Goal: Information Seeking & Learning: Learn about a topic

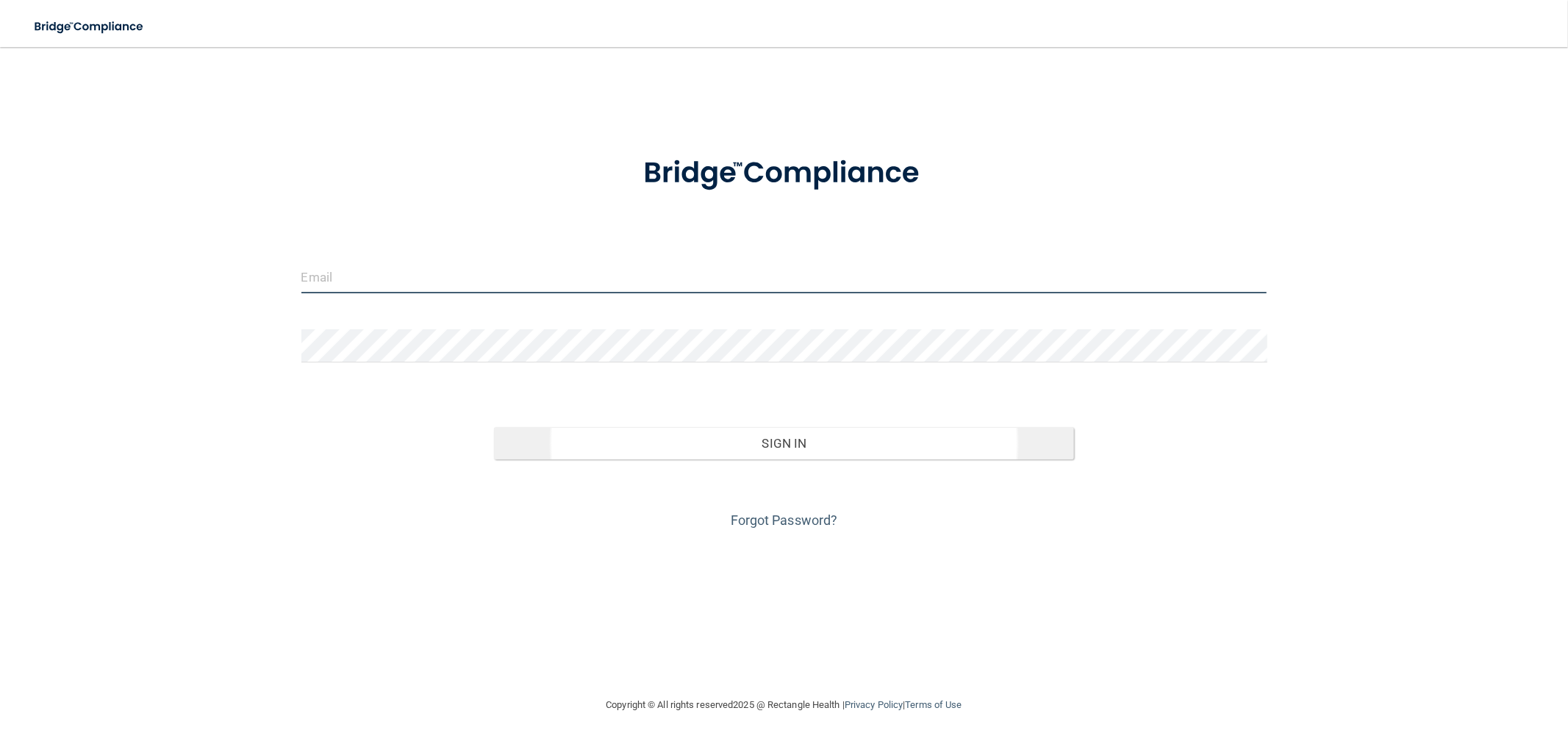
type input "[EMAIL_ADDRESS][DOMAIN_NAME]"
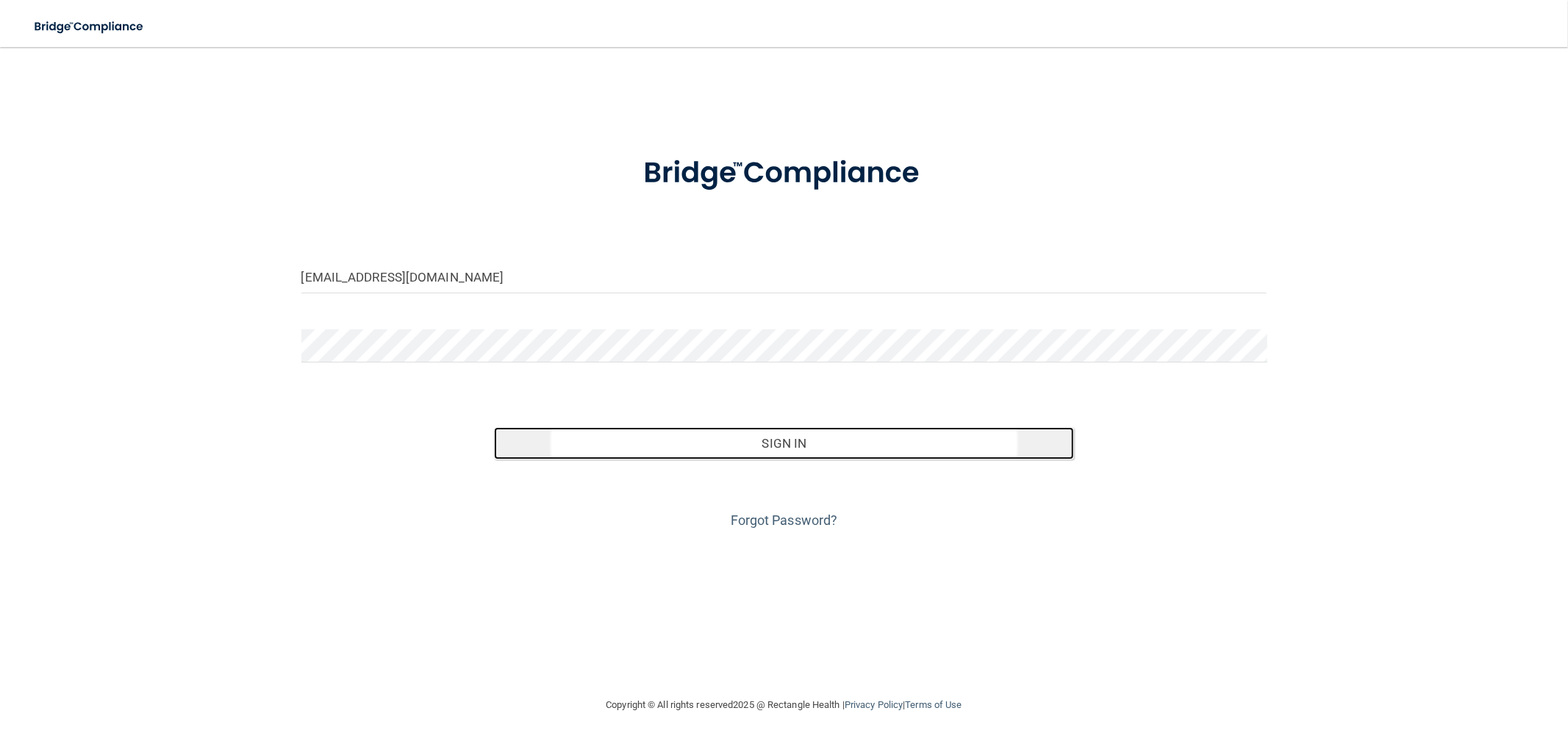
click at [839, 452] on button "Sign In" at bounding box center [784, 443] width 579 height 32
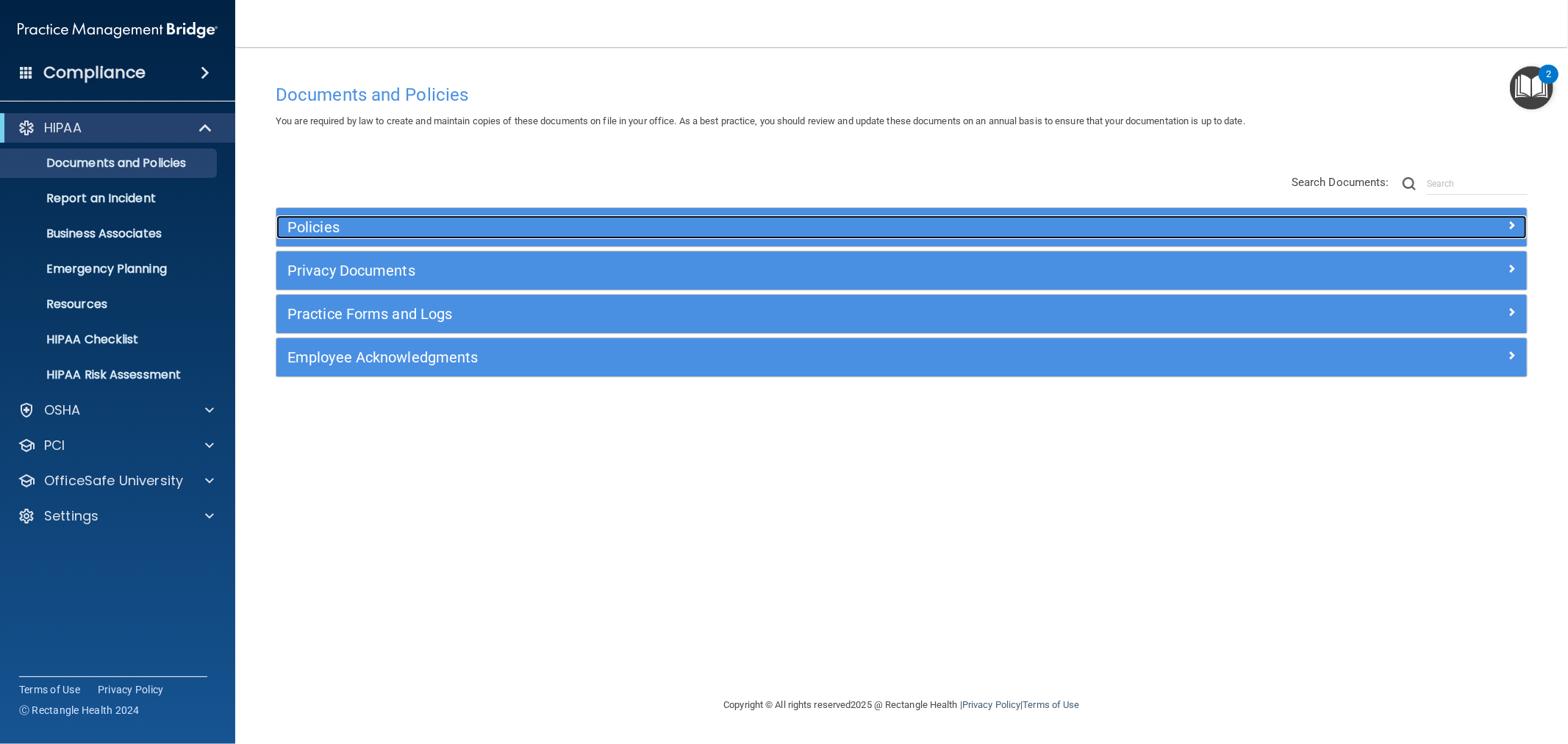
click at [461, 226] on h5 "Policies" at bounding box center [745, 227] width 916 height 16
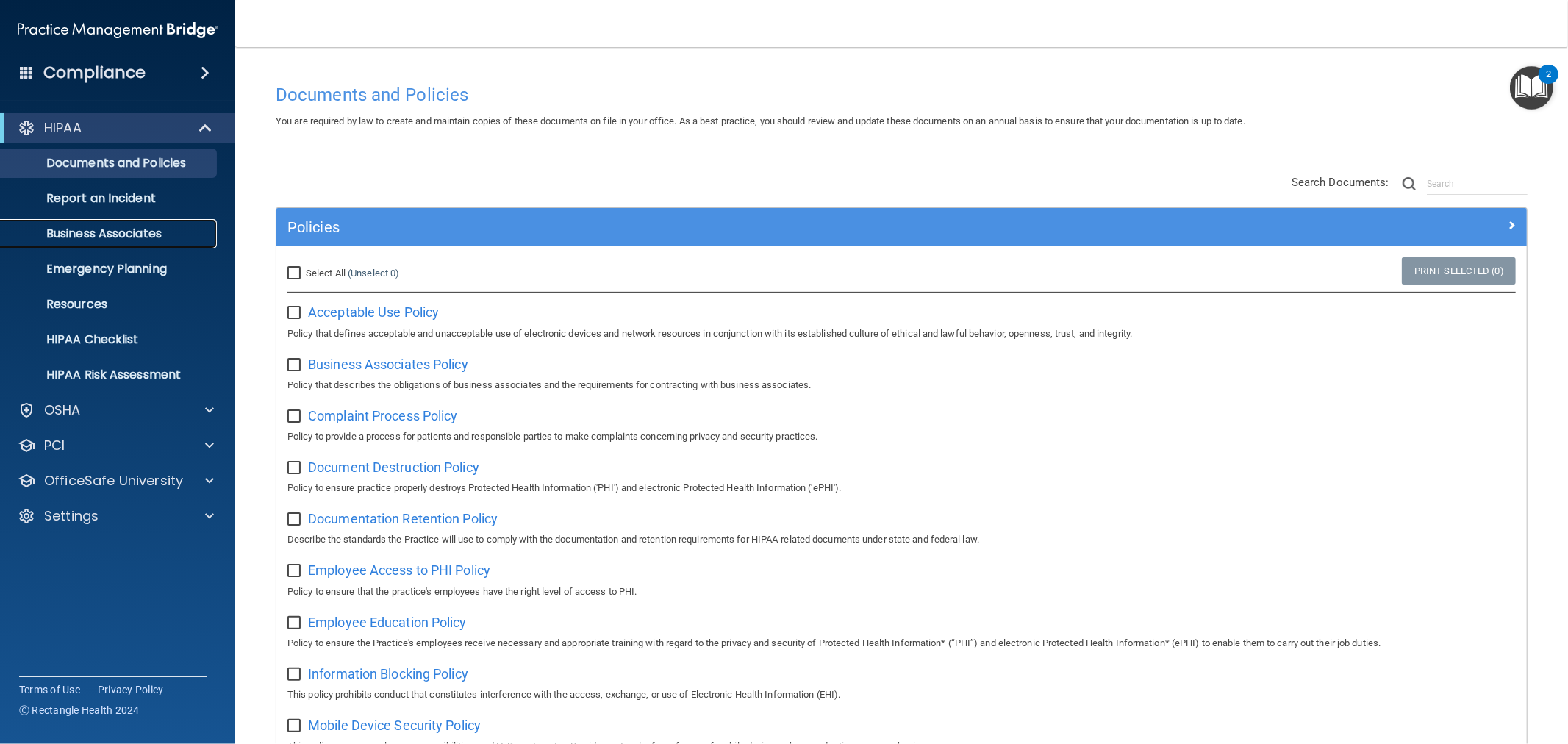
click at [121, 235] on p "Business Associates" at bounding box center [110, 233] width 201 height 15
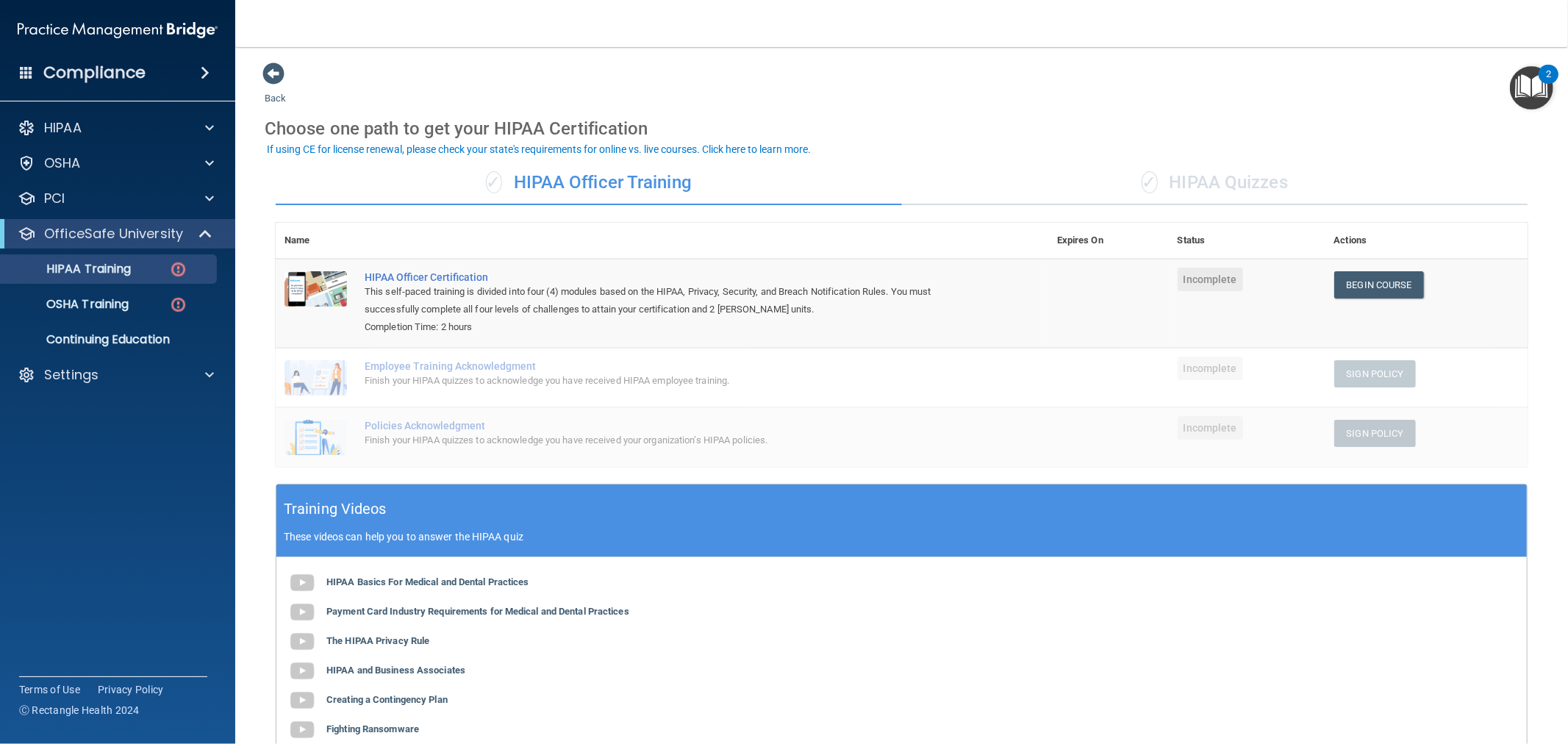
click at [1213, 170] on div "✓ HIPAA Quizzes" at bounding box center [1215, 183] width 626 height 44
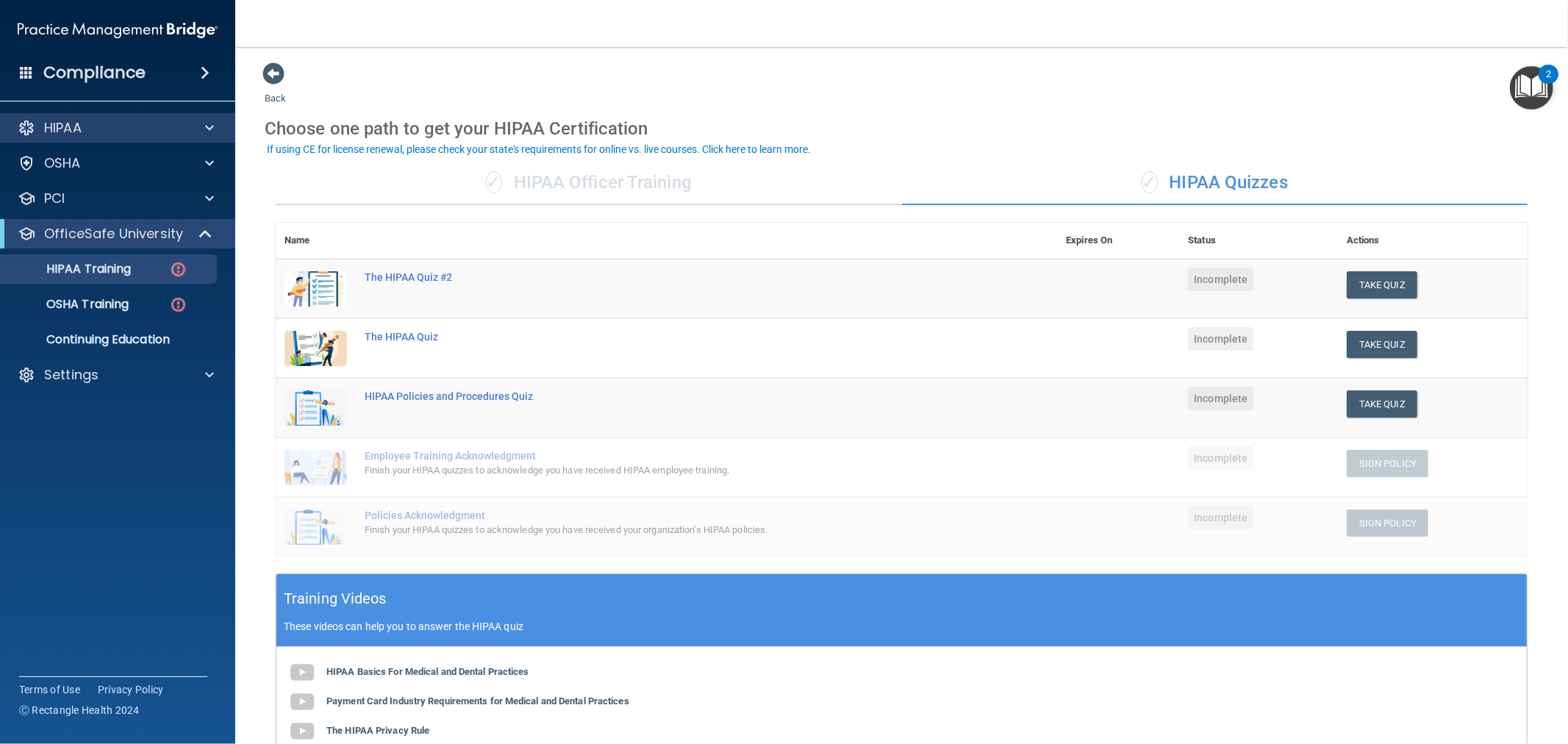
click at [130, 116] on div "HIPAA" at bounding box center [118, 128] width 236 height 29
click at [104, 114] on div "HIPAA" at bounding box center [118, 128] width 236 height 29
click at [121, 114] on div "HIPAA" at bounding box center [118, 128] width 236 height 29
click at [158, 131] on div "HIPAA" at bounding box center [97, 128] width 182 height 18
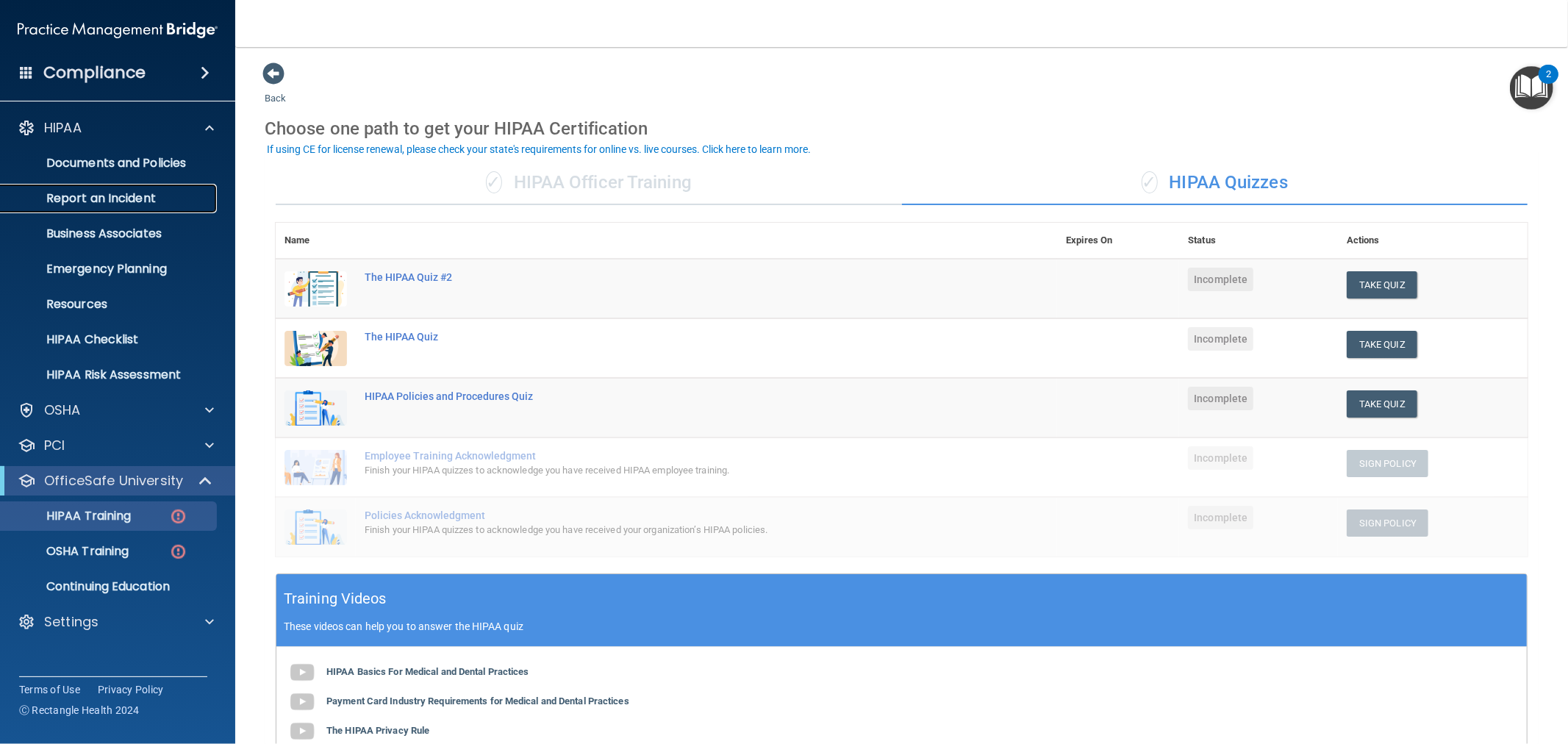
click at [138, 207] on link "Report an Incident" at bounding box center [100, 198] width 232 height 29
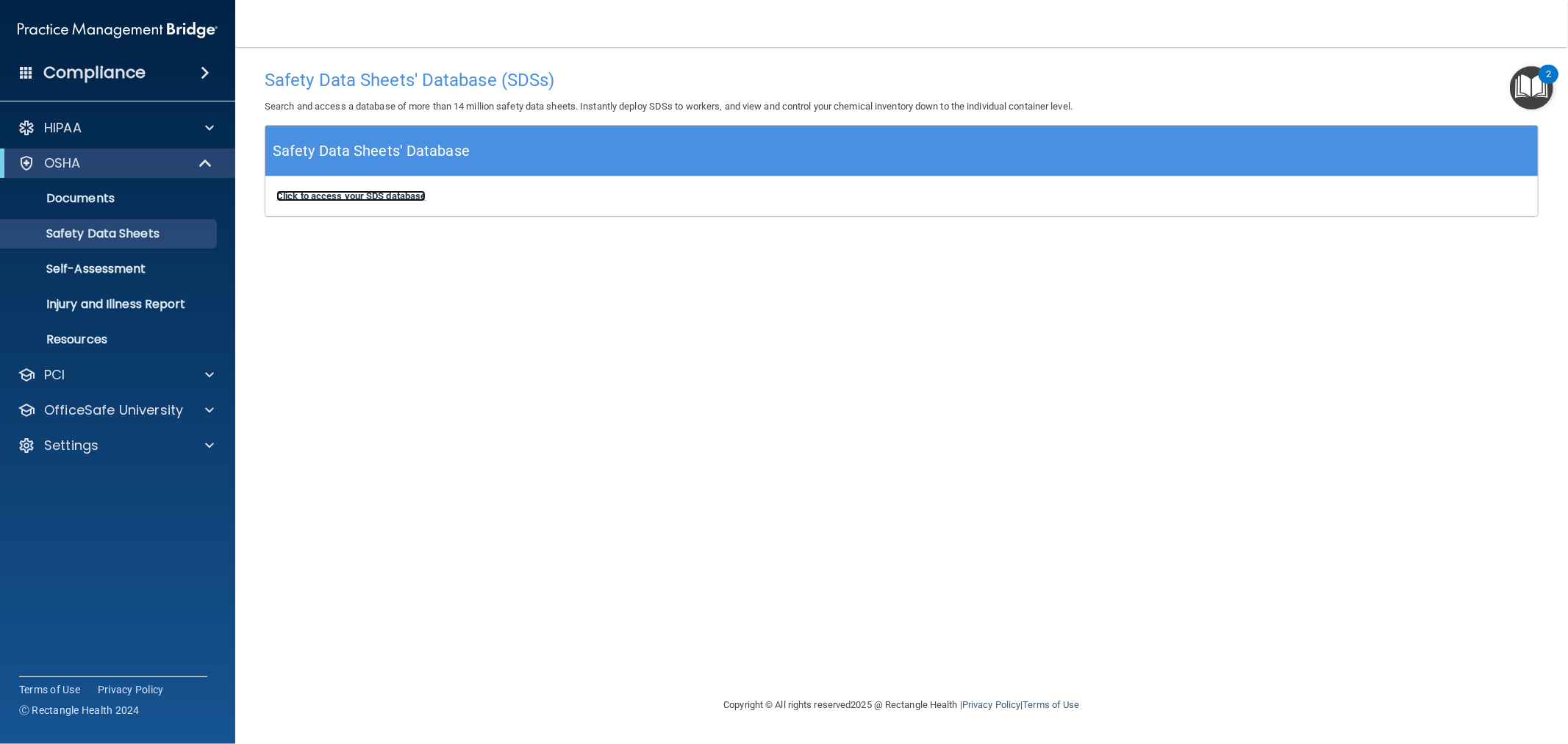
click at [381, 194] on b "Click to access your SDS database" at bounding box center [351, 196] width 149 height 11
click at [146, 405] on p "OfficeSafe University" at bounding box center [114, 410] width 139 height 18
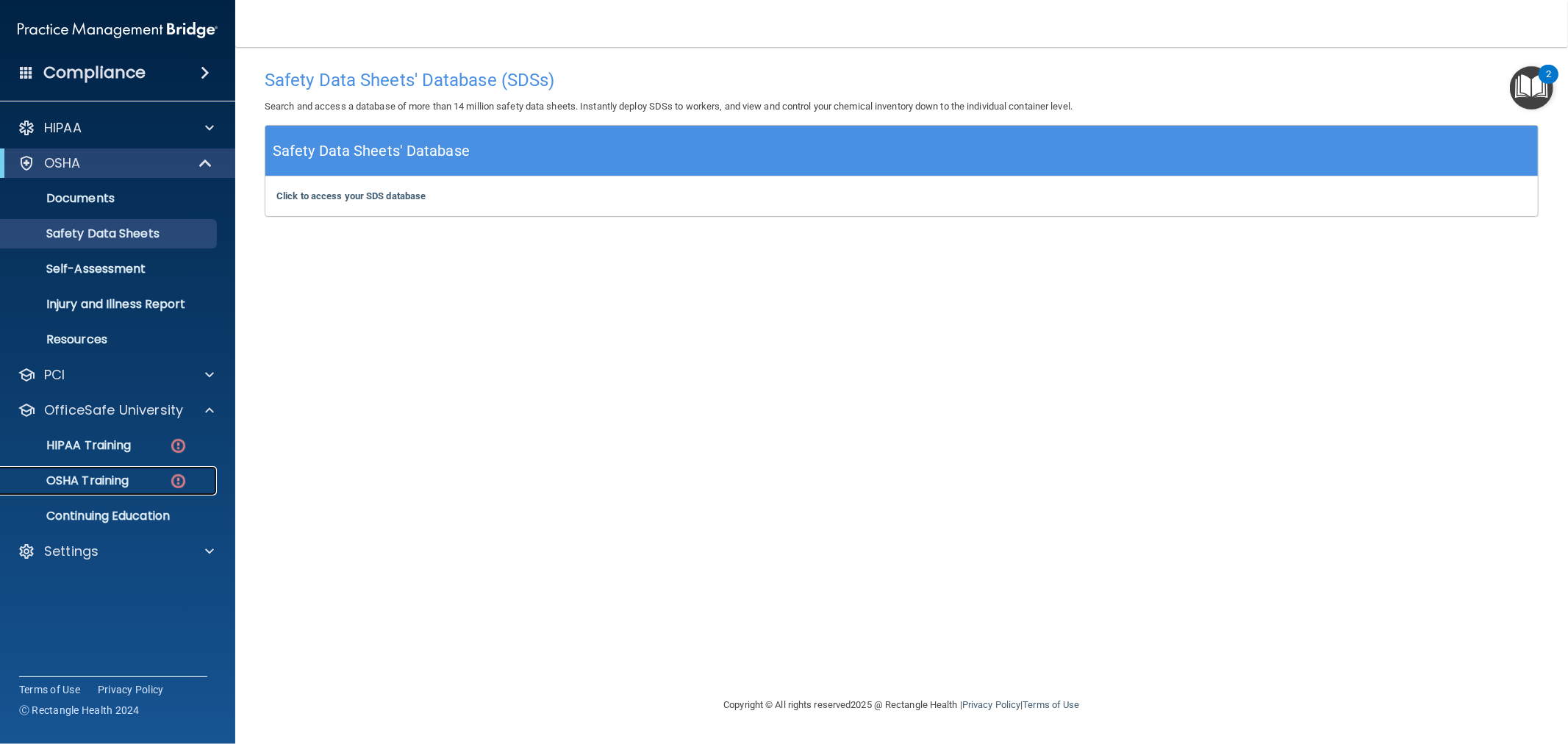
click at [109, 487] on p "OSHA Training" at bounding box center [69, 481] width 119 height 15
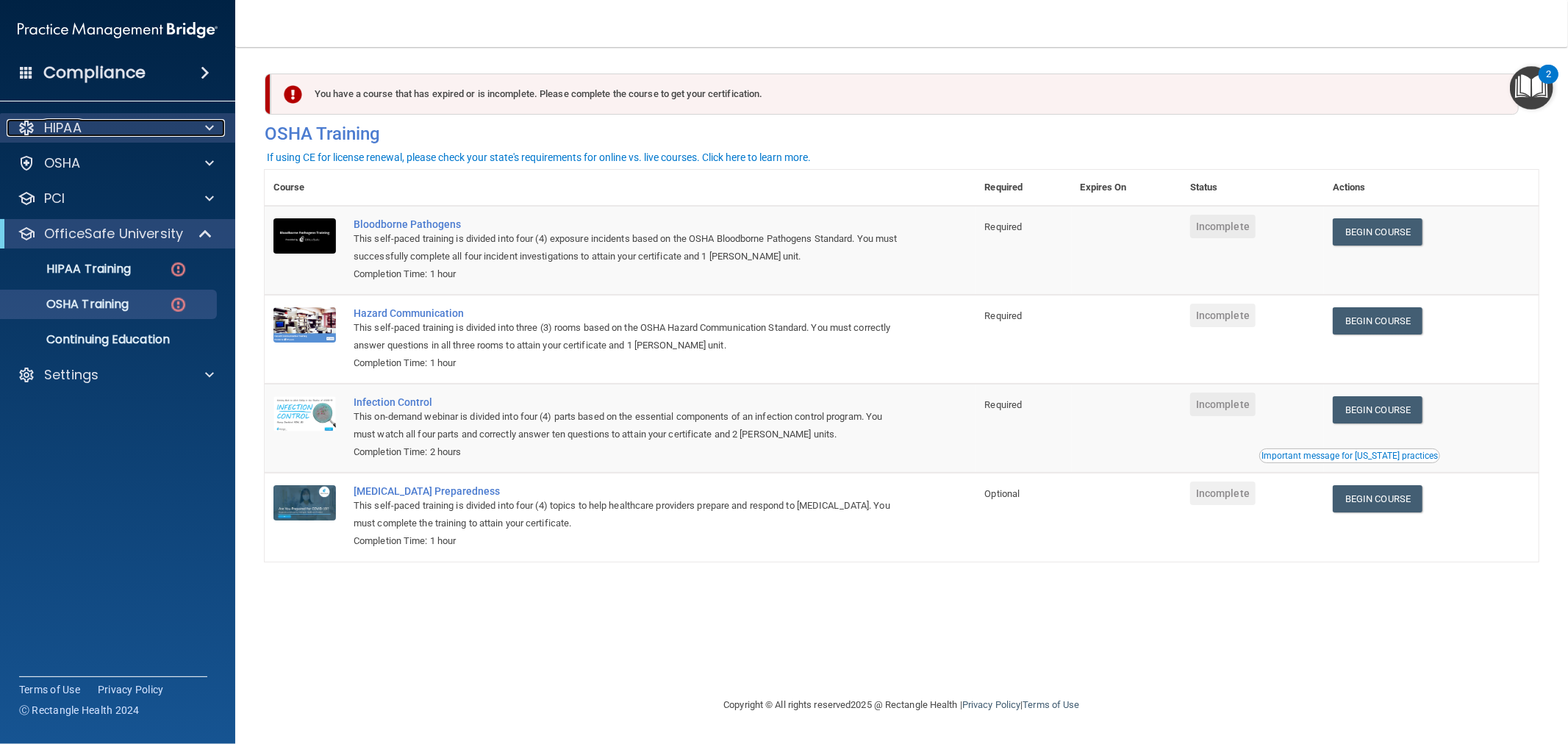
click at [121, 131] on div "HIPAA" at bounding box center [97, 128] width 182 height 18
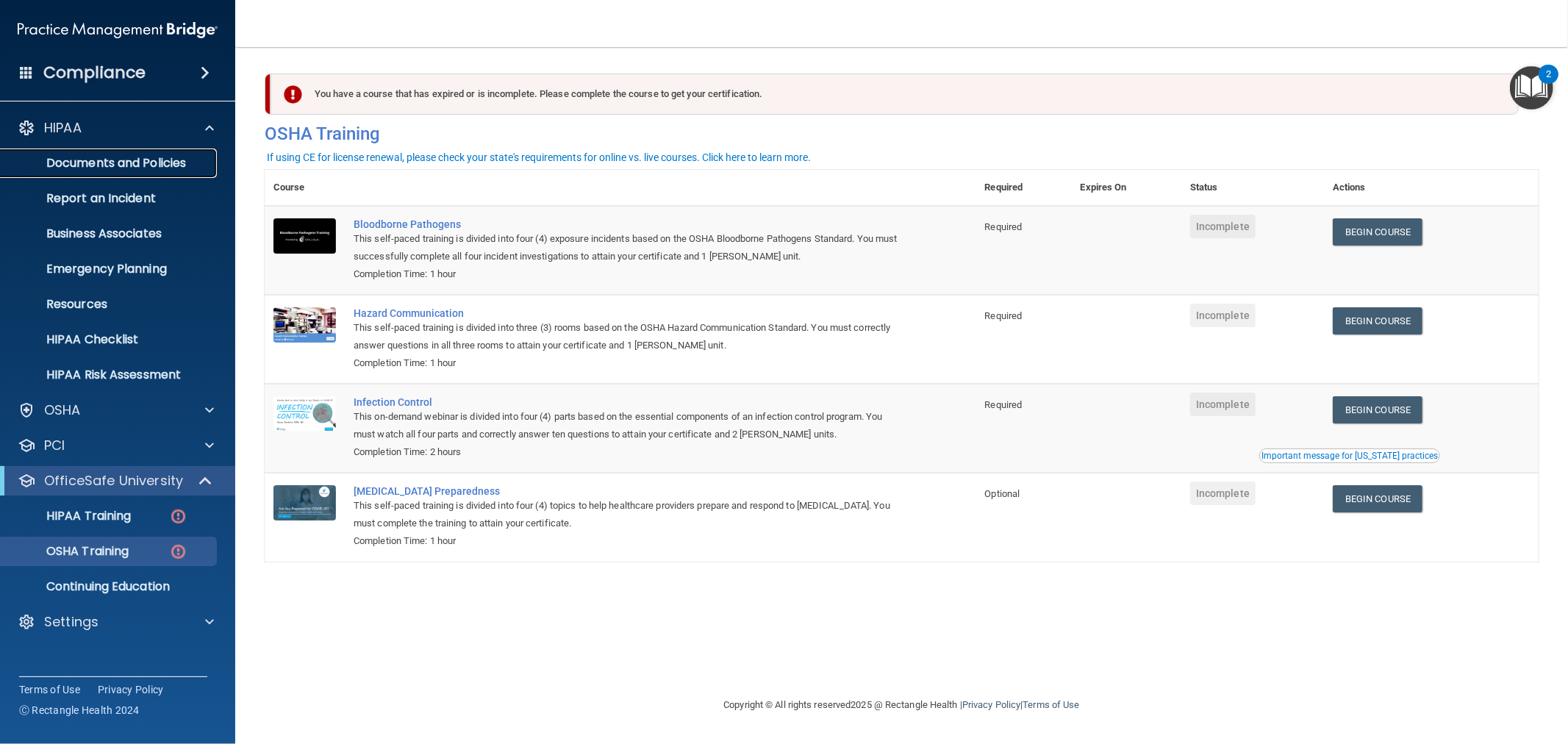
click at [121, 166] on p "Documents and Policies" at bounding box center [110, 163] width 201 height 15
